Goal: Navigation & Orientation: Go to known website

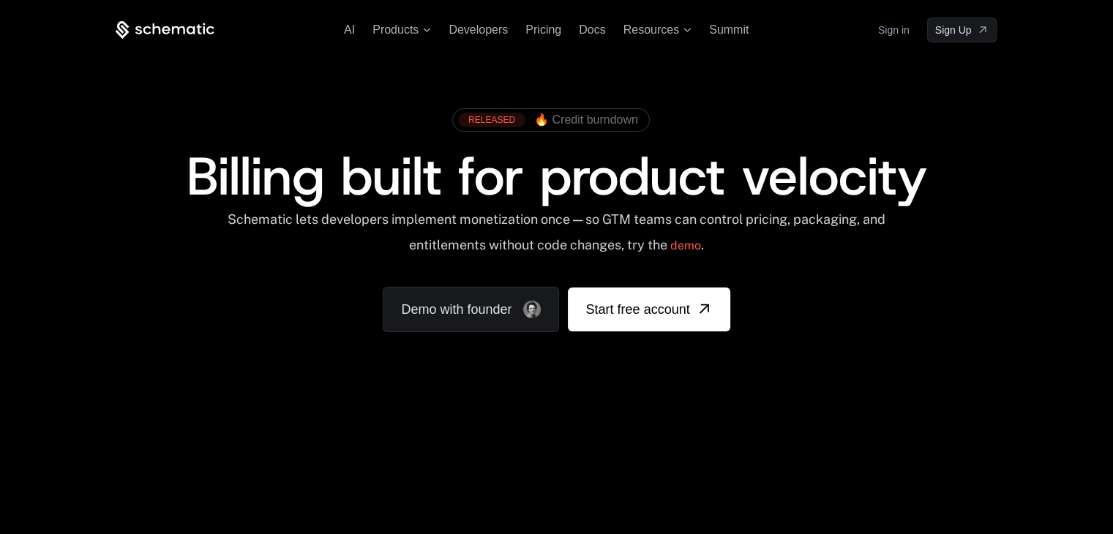
click at [905, 33] on link "Sign in" at bounding box center [893, 29] width 31 height 23
click at [888, 32] on link "Sign in" at bounding box center [893, 29] width 31 height 23
